Goal: Navigation & Orientation: Locate item on page

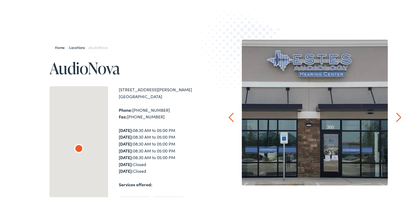
scroll to position [53, 0]
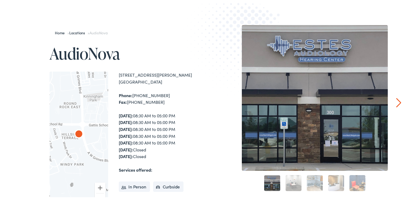
drag, startPoint x: 160, startPoint y: 80, endPoint x: 122, endPoint y: 76, distance: 38.4
click at [120, 75] on div "[STREET_ADDRESS][PERSON_NAME]" at bounding box center [165, 78] width 93 height 14
click at [175, 78] on div "[STREET_ADDRESS][PERSON_NAME]" at bounding box center [165, 78] width 93 height 14
click at [393, 99] on div "Home » Locations » AudioNova AudioNova ← Move left → Move right ↑ Move up ↓ Mov…" at bounding box center [212, 166] width 424 height 339
click at [397, 100] on link "Next" at bounding box center [399, 102] width 5 height 10
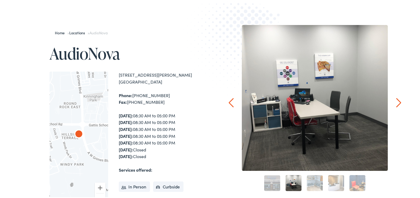
click at [397, 100] on link "Next" at bounding box center [399, 102] width 5 height 10
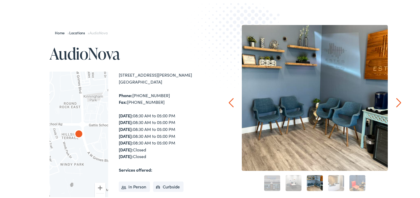
click at [397, 100] on link "Next" at bounding box center [399, 102] width 5 height 10
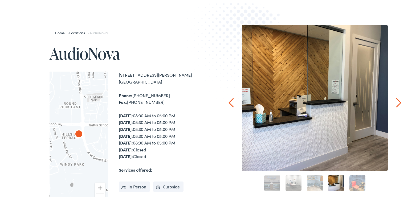
click at [397, 100] on link "Next" at bounding box center [399, 102] width 5 height 10
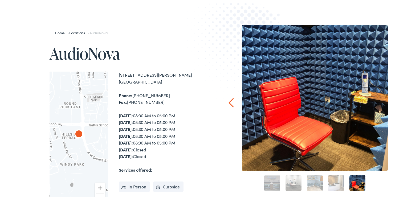
click at [395, 100] on div "Home » Locations » AudioNova AudioNova ← Move left → Move right ↑ Move up ↓ Mov…" at bounding box center [212, 166] width 424 height 339
click at [232, 100] on link "Prev" at bounding box center [231, 102] width 5 height 10
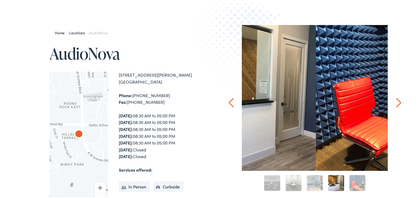
click at [232, 100] on link "Prev" at bounding box center [231, 102] width 5 height 10
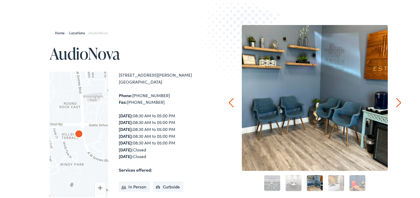
click at [232, 100] on link "Prev" at bounding box center [231, 102] width 5 height 10
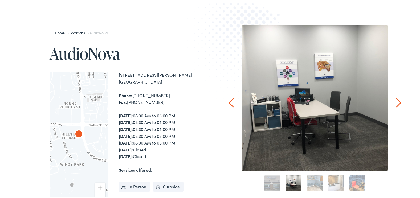
click at [232, 100] on link "Prev" at bounding box center [231, 102] width 5 height 10
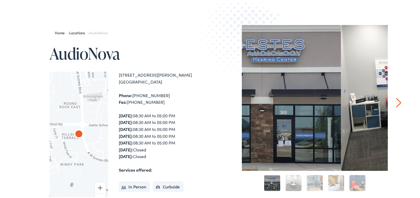
click at [232, 100] on img at bounding box center [242, 45] width 117 height 128
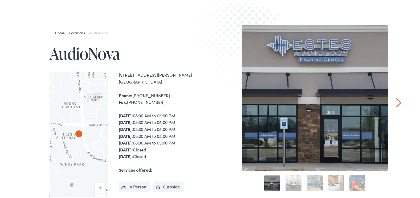
click at [232, 100] on img at bounding box center [242, 45] width 117 height 128
click at [80, 108] on div at bounding box center [79, 140] width 59 height 139
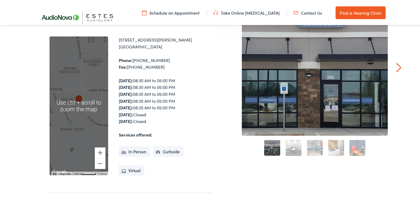
scroll to position [107, 0]
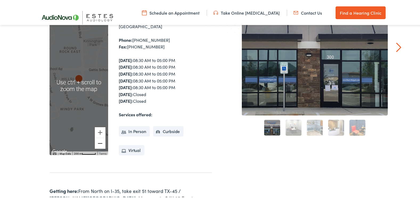
click at [98, 143] on button "Zoom out" at bounding box center [100, 142] width 11 height 11
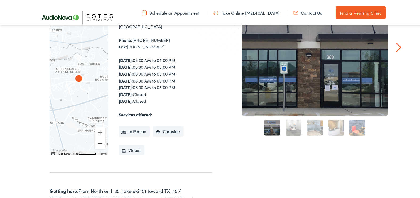
click at [98, 143] on button "Zoom out" at bounding box center [100, 142] width 11 height 11
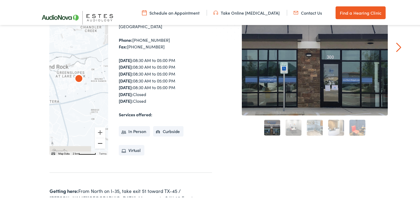
click at [98, 143] on button "Zoom out" at bounding box center [100, 142] width 11 height 11
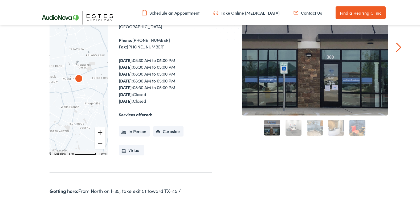
click at [101, 131] on button "Zoom in" at bounding box center [100, 131] width 11 height 11
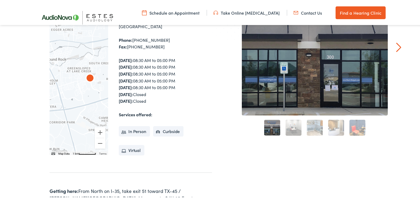
drag, startPoint x: 86, startPoint y: 99, endPoint x: 101, endPoint y: 100, distance: 14.9
click at [101, 100] on div at bounding box center [79, 84] width 59 height 139
click at [100, 130] on button "Zoom in" at bounding box center [100, 131] width 11 height 11
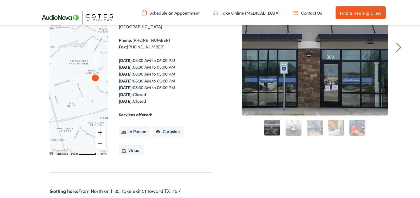
click at [100, 130] on button "Zoom in" at bounding box center [100, 131] width 11 height 11
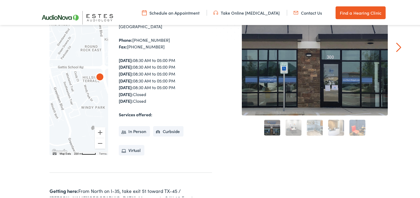
drag, startPoint x: 86, startPoint y: 87, endPoint x: 62, endPoint y: 87, distance: 24.8
click at [62, 87] on div at bounding box center [79, 84] width 59 height 139
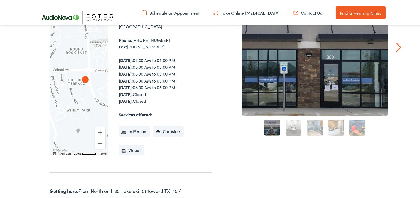
drag, startPoint x: 94, startPoint y: 77, endPoint x: 81, endPoint y: 79, distance: 13.5
click at [81, 79] on img "AudioNova" at bounding box center [85, 79] width 13 height 13
